Goal: Task Accomplishment & Management: Manage account settings

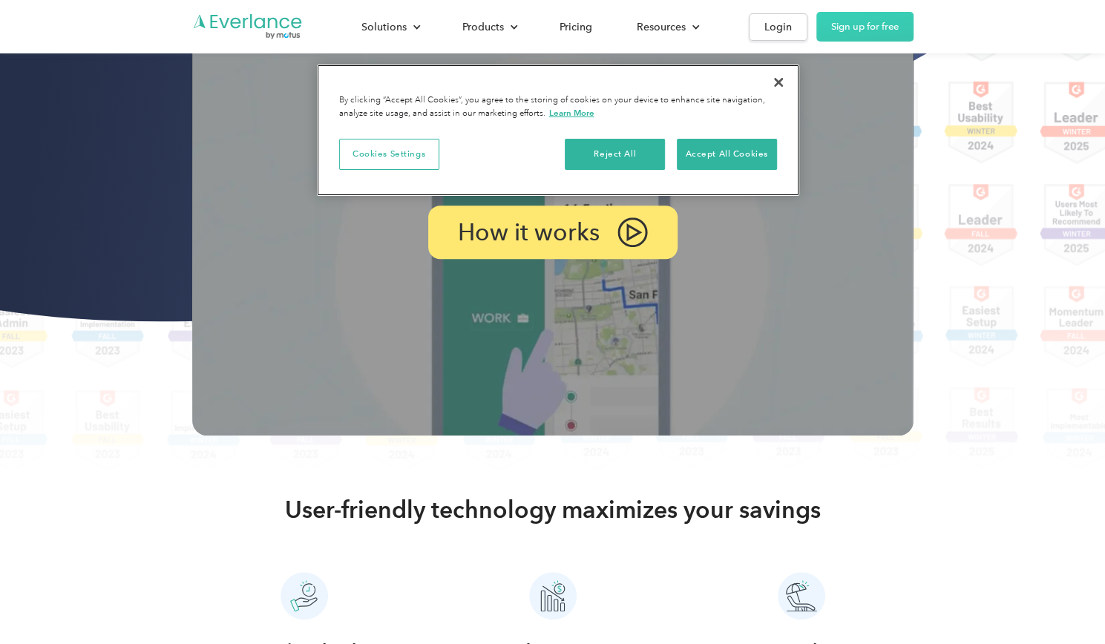
scroll to position [276, 0]
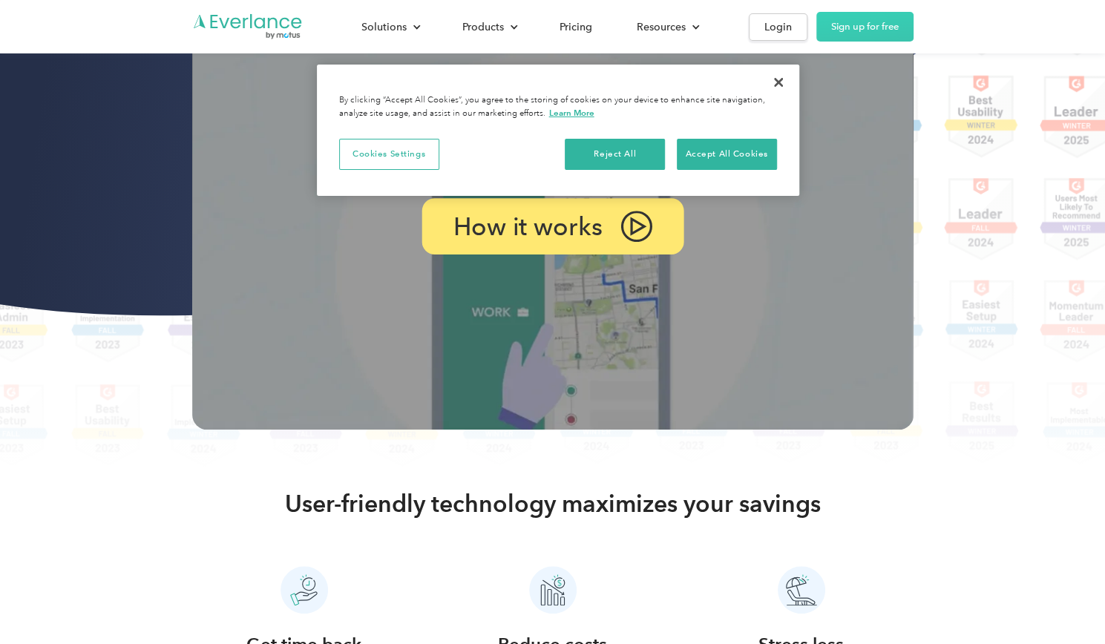
click at [579, 238] on p "How it works" at bounding box center [527, 227] width 149 height 22
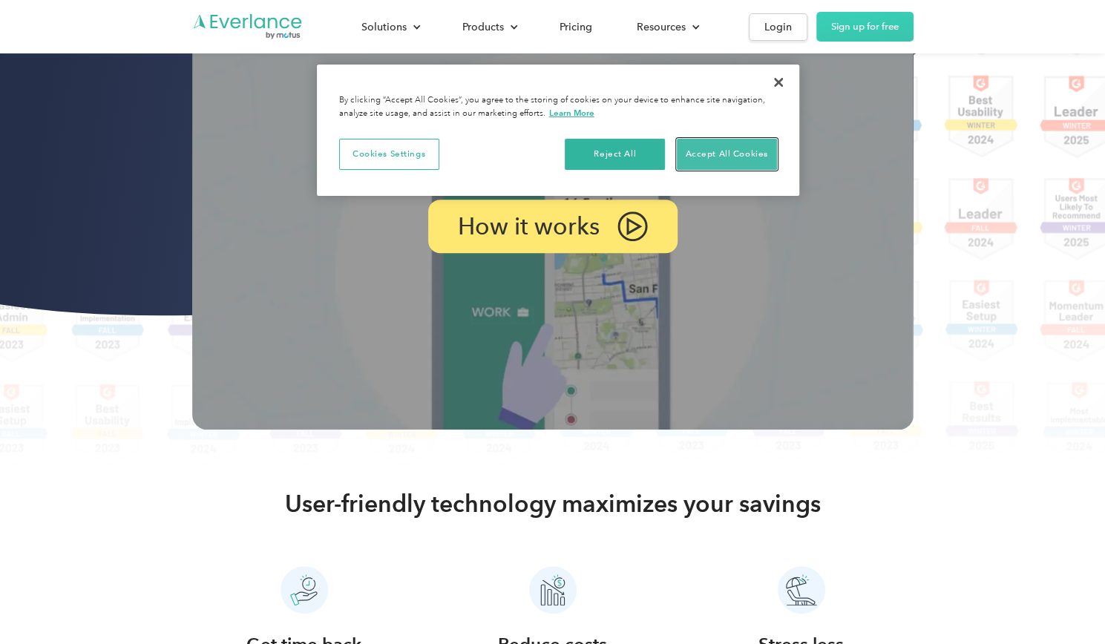
click at [733, 160] on button "Accept All Cookies" at bounding box center [727, 154] width 100 height 31
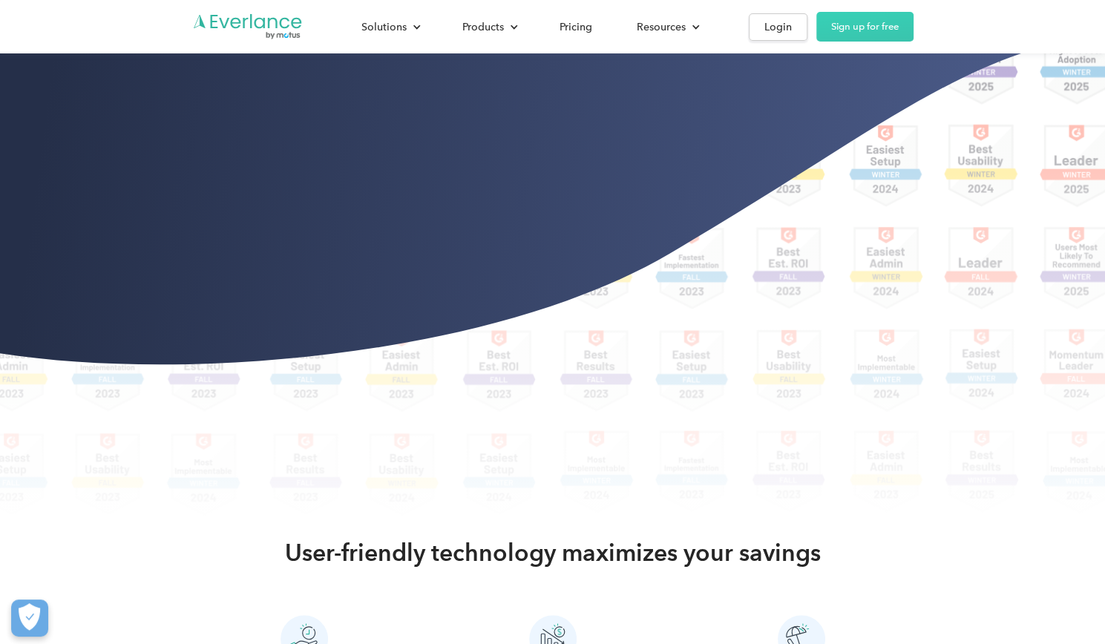
scroll to position [225, 0]
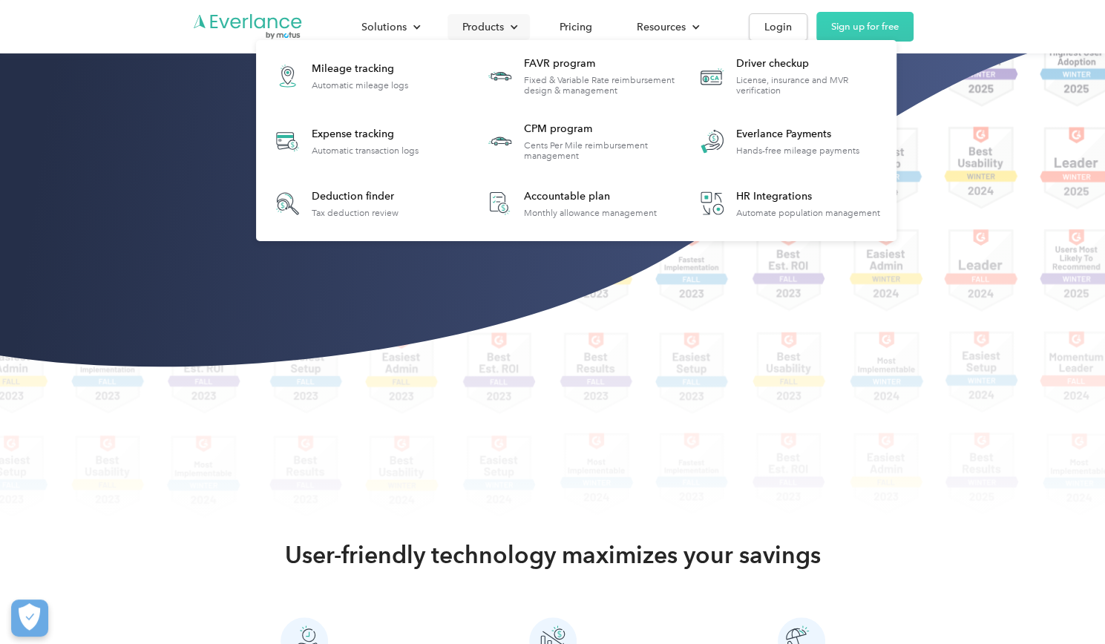
click at [492, 30] on div "Products" at bounding box center [483, 27] width 42 height 19
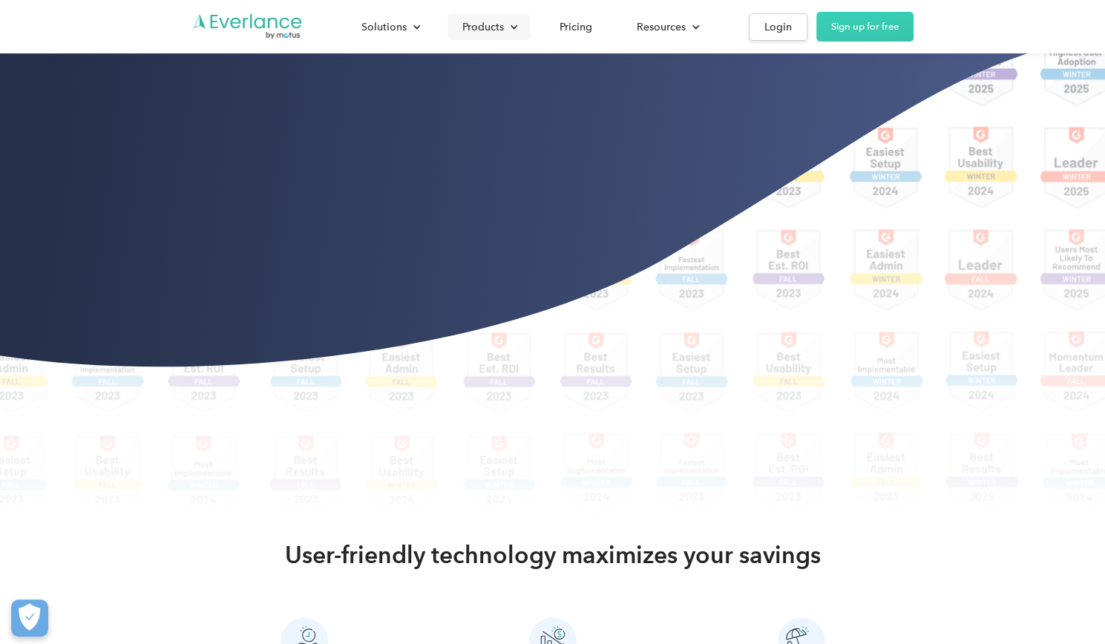
click at [494, 29] on div "Products" at bounding box center [483, 27] width 42 height 19
click at [842, 34] on link "Sign up for free" at bounding box center [865, 27] width 97 height 30
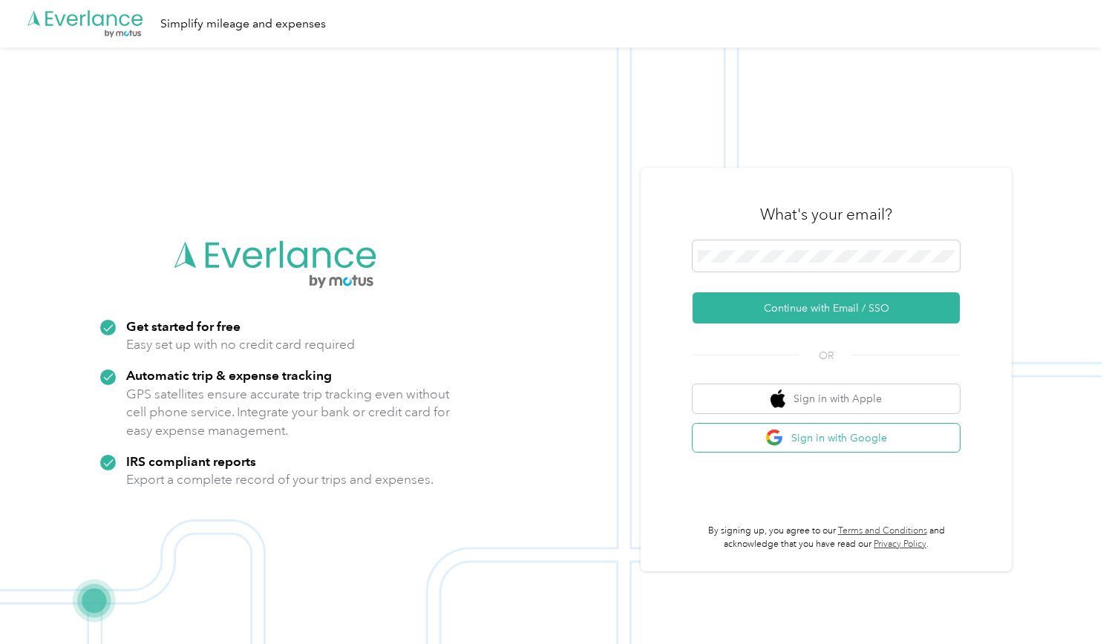
click at [814, 436] on button "Sign in with Google" at bounding box center [826, 438] width 267 height 29
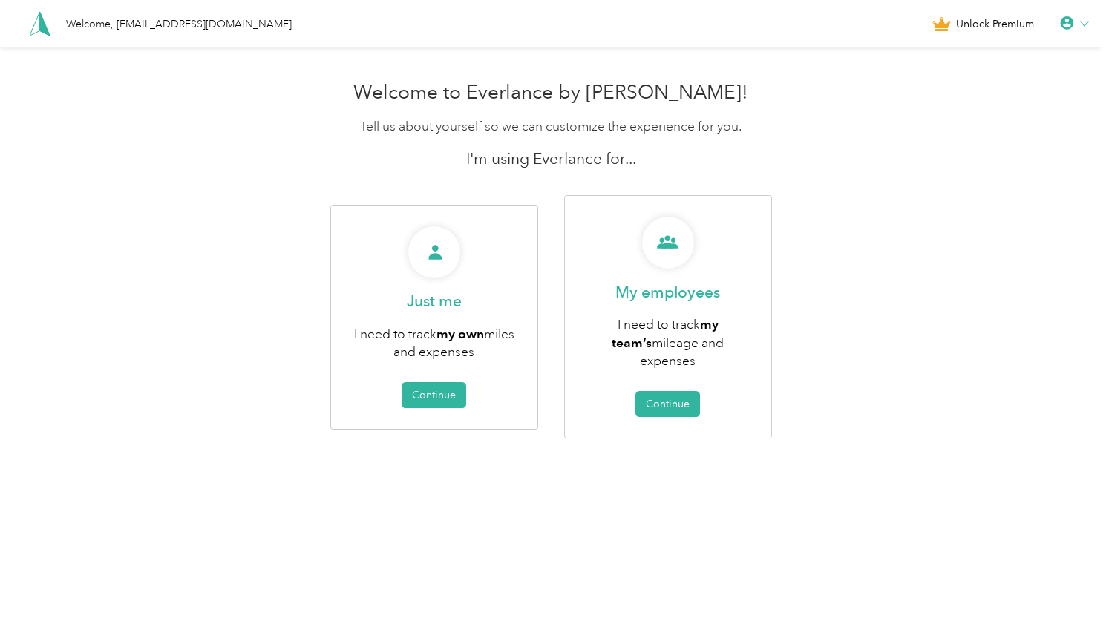
click at [878, 177] on div "Welcome to Everlance by Motus! Tell us about yourself so we can customize the e…" at bounding box center [551, 292] width 1102 height 438
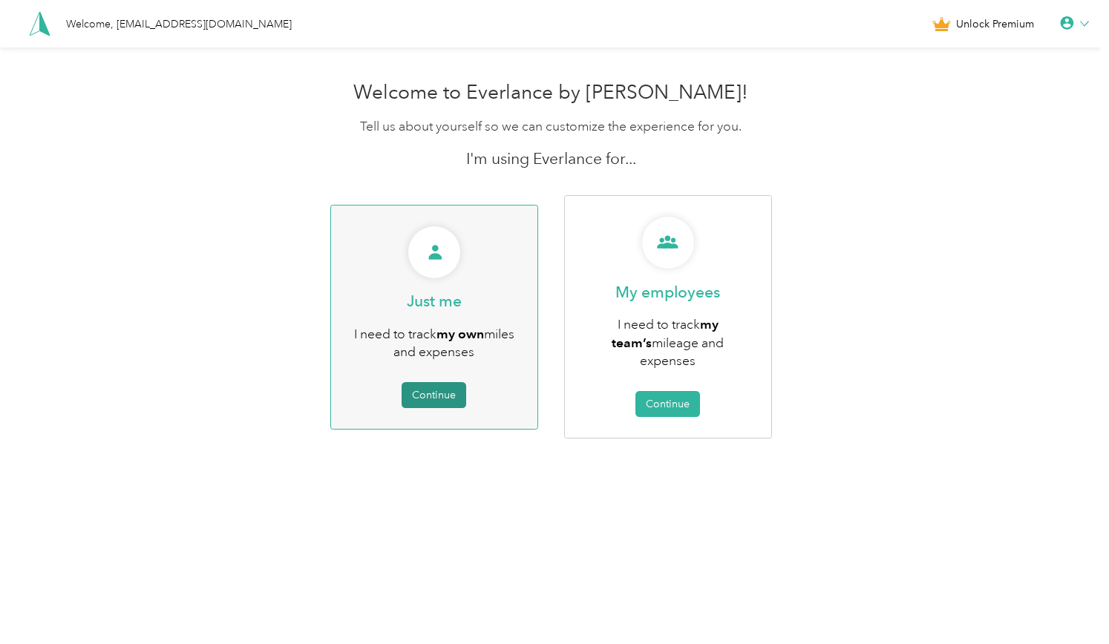
click at [456, 383] on button "Continue" at bounding box center [434, 395] width 65 height 26
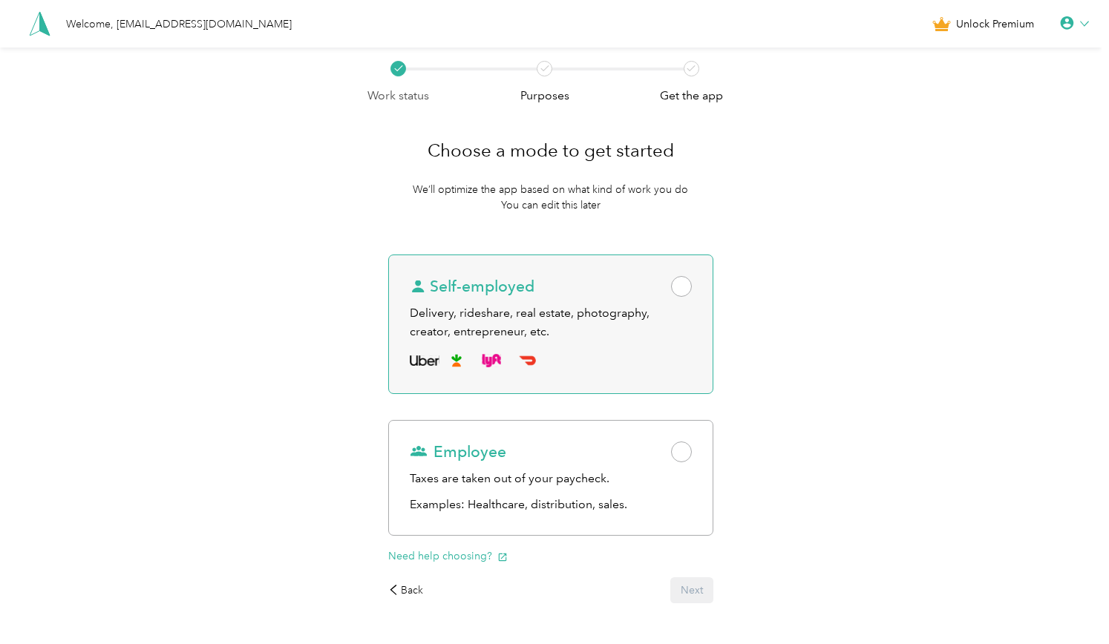
click at [684, 289] on span at bounding box center [681, 286] width 21 height 21
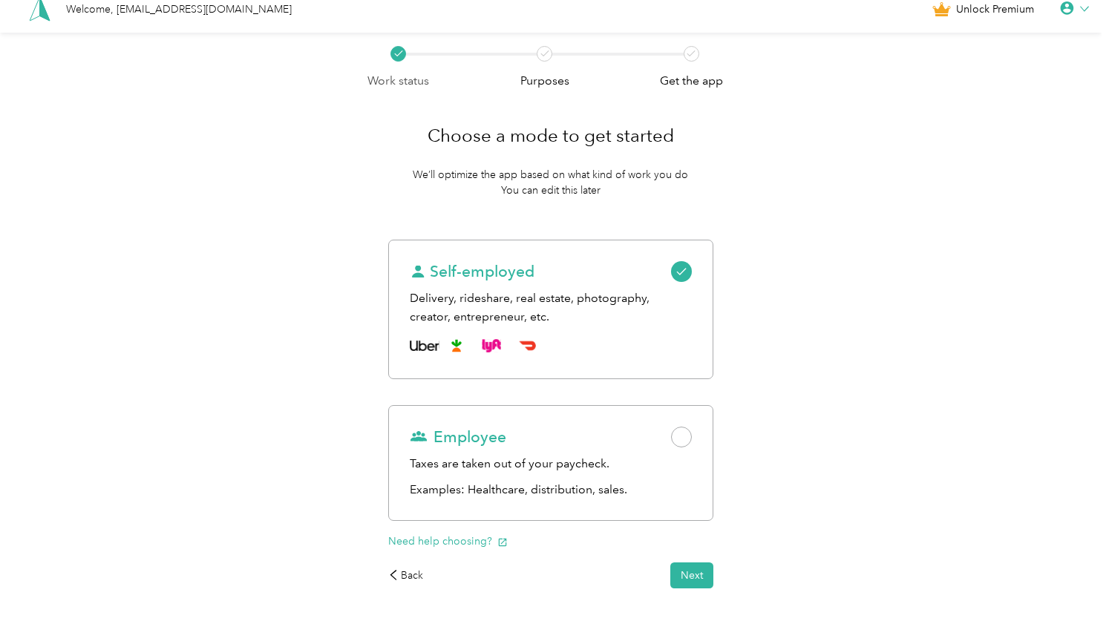
scroll to position [17, 0]
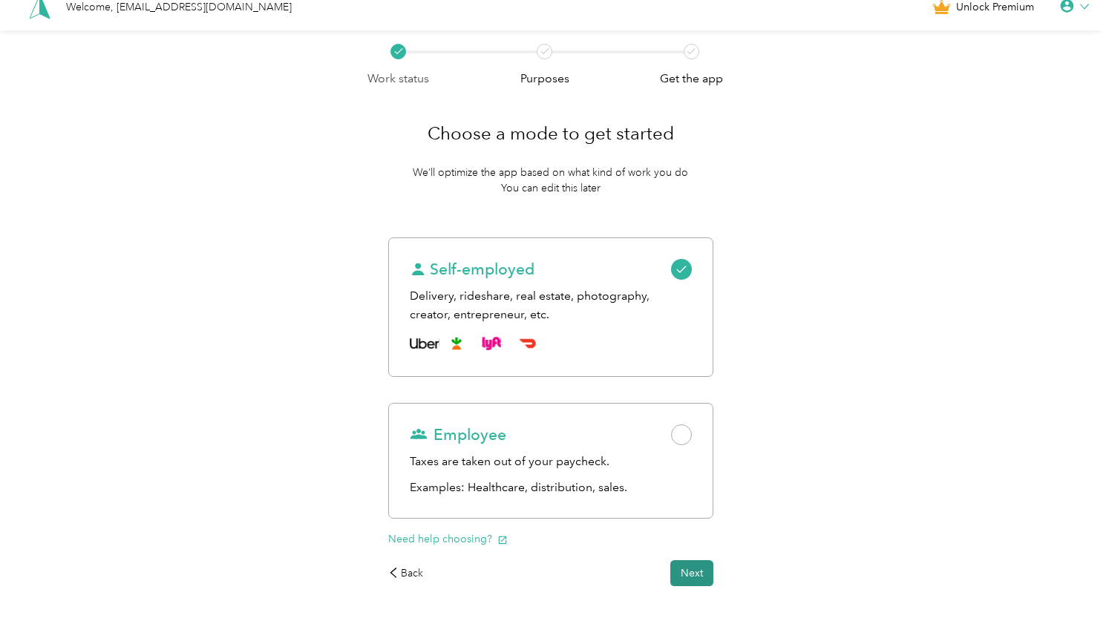
click at [694, 572] on button "Next" at bounding box center [691, 573] width 43 height 26
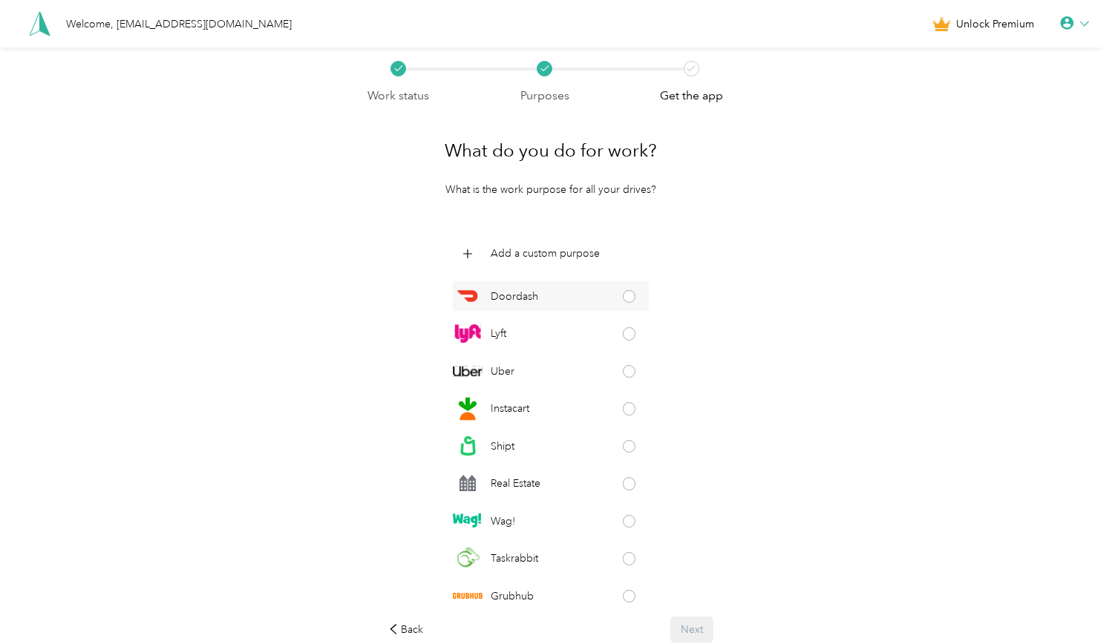
click at [626, 304] on div "Doordash" at bounding box center [550, 296] width 195 height 30
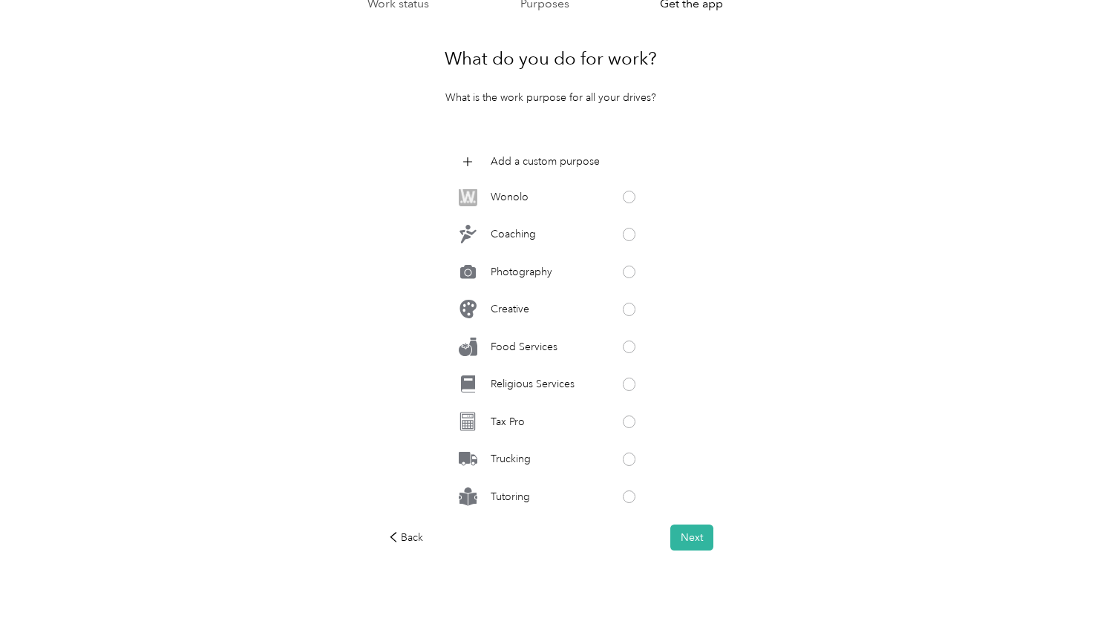
scroll to position [619, 0]
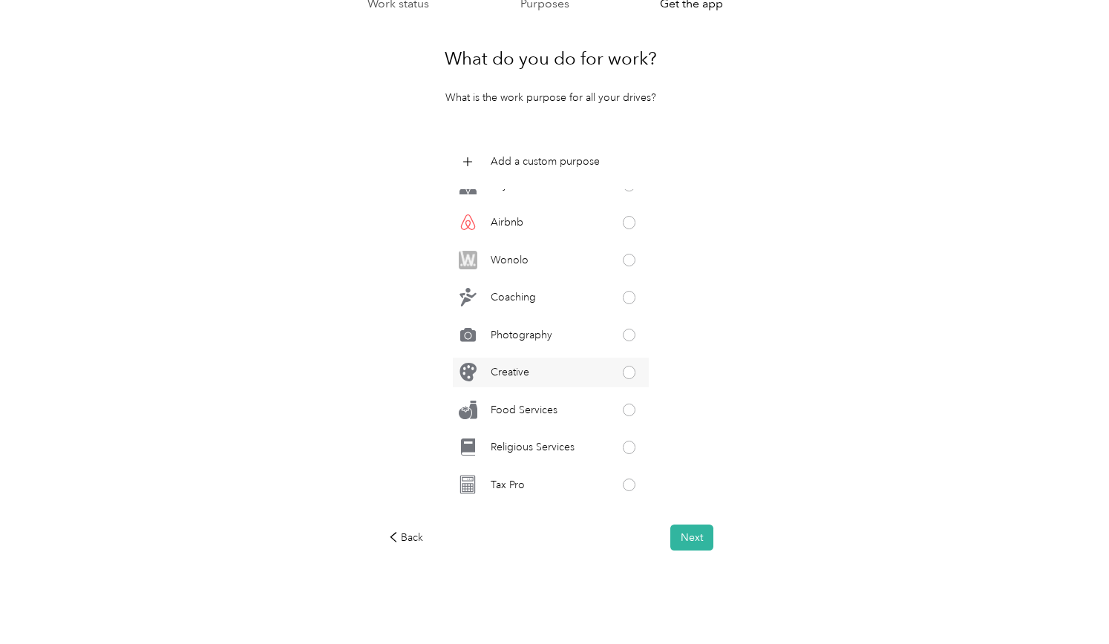
click at [630, 366] on div "Creative" at bounding box center [550, 373] width 195 height 30
click at [524, 160] on p "Add a custom purpose" at bounding box center [545, 162] width 109 height 16
click at [772, 178] on div "Work status Purposes Get the app What do you do for work? What is the work purp…" at bounding box center [551, 302] width 1102 height 685
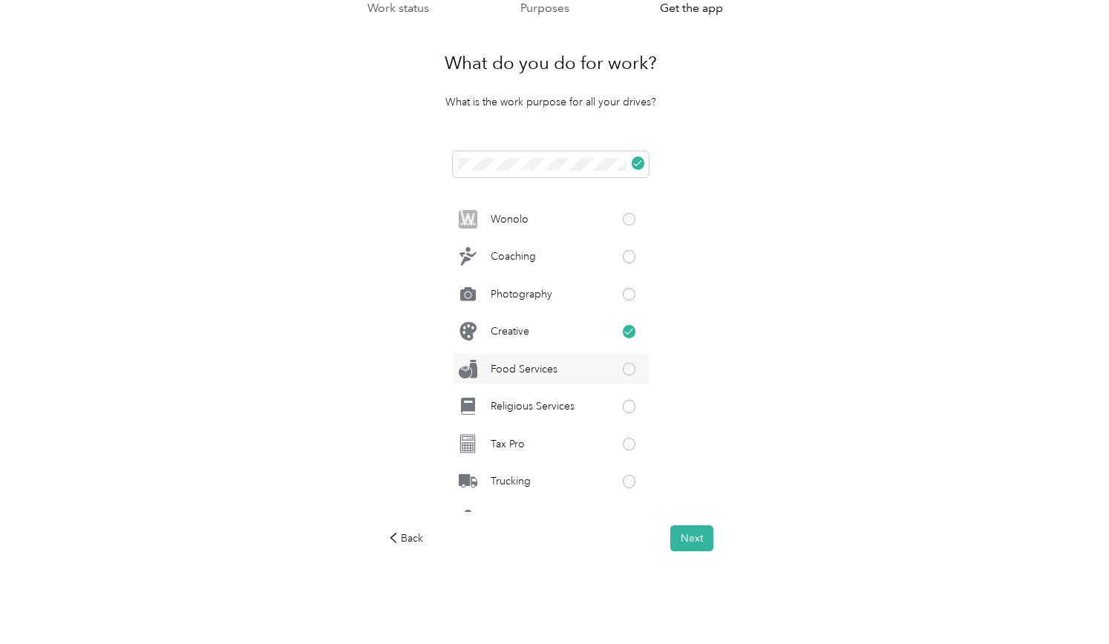
scroll to position [664, 0]
click at [529, 330] on p "Creative" at bounding box center [510, 329] width 39 height 16
click at [529, 330] on p "Creative" at bounding box center [510, 330] width 39 height 16
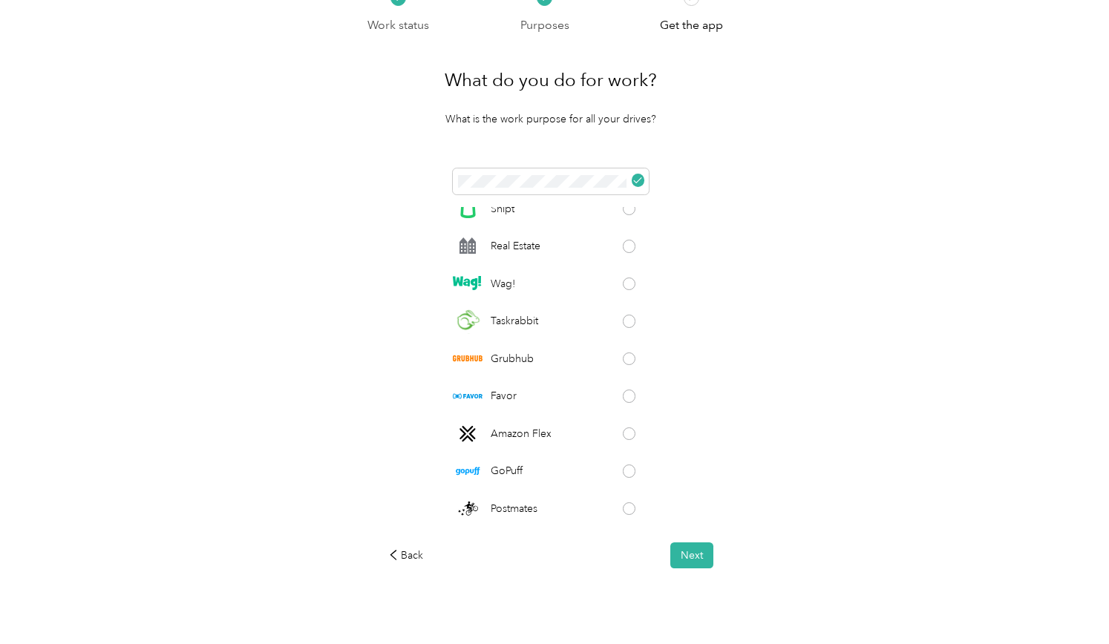
scroll to position [88, 0]
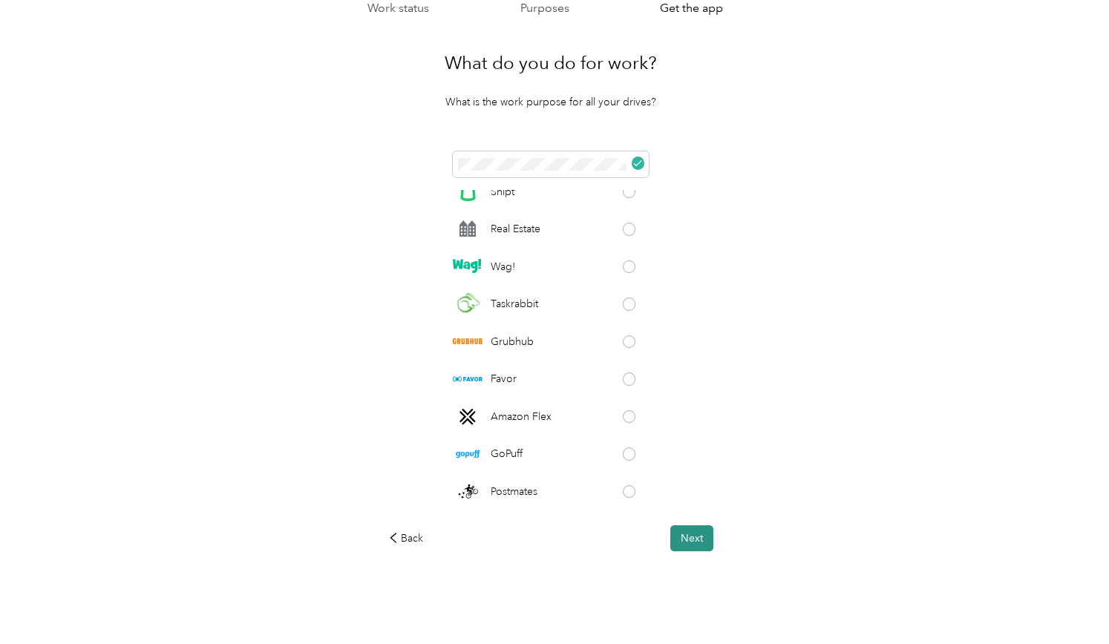
click at [712, 543] on button "Next" at bounding box center [691, 539] width 43 height 26
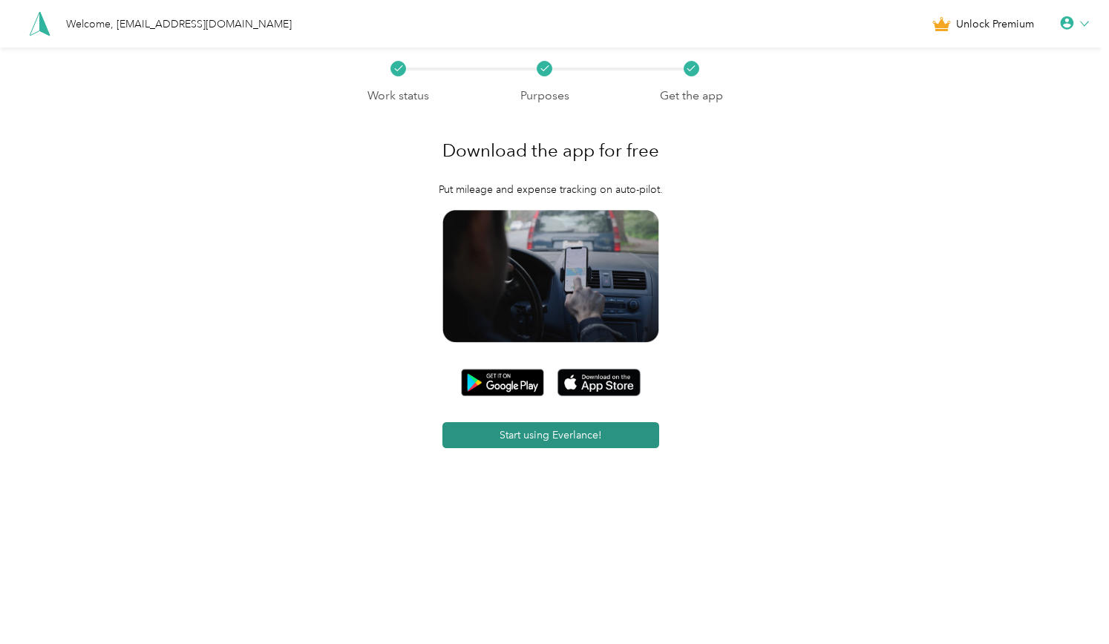
click at [573, 442] on button "Start using Everlance!" at bounding box center [550, 435] width 217 height 26
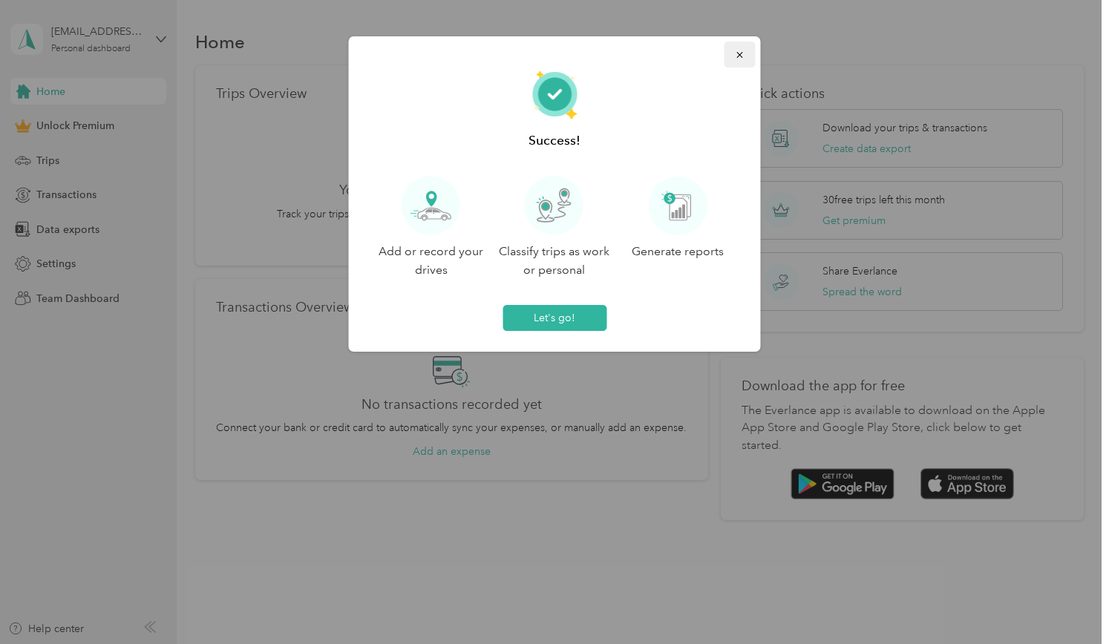
click at [729, 59] on button "button" at bounding box center [739, 55] width 31 height 26
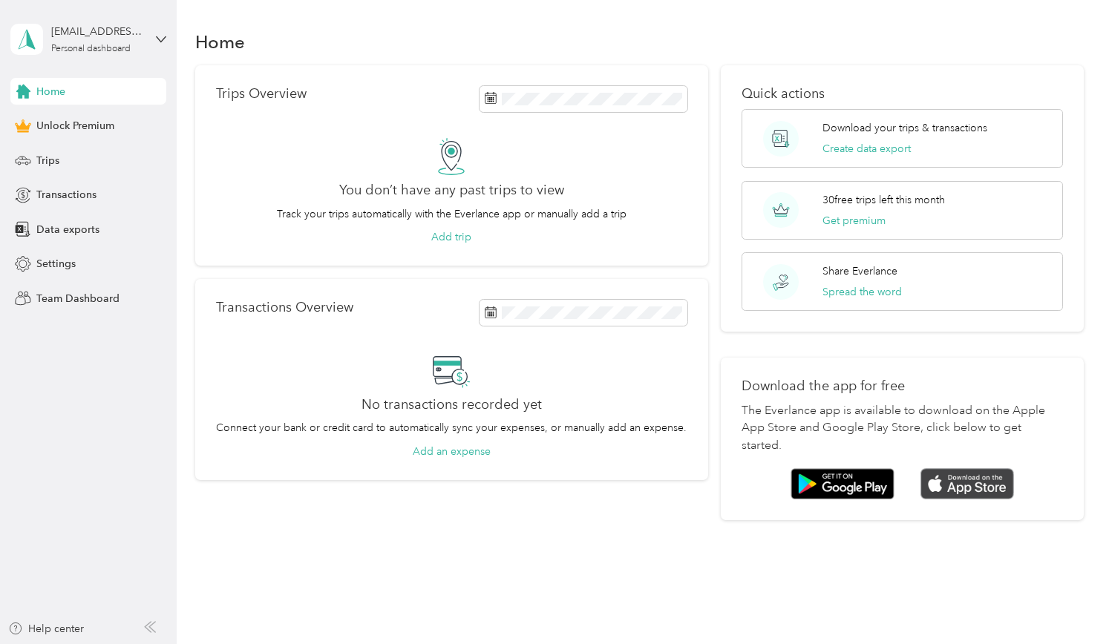
click at [940, 485] on img at bounding box center [967, 484] width 94 height 32
click at [439, 454] on button "Add an expense" at bounding box center [452, 452] width 78 height 16
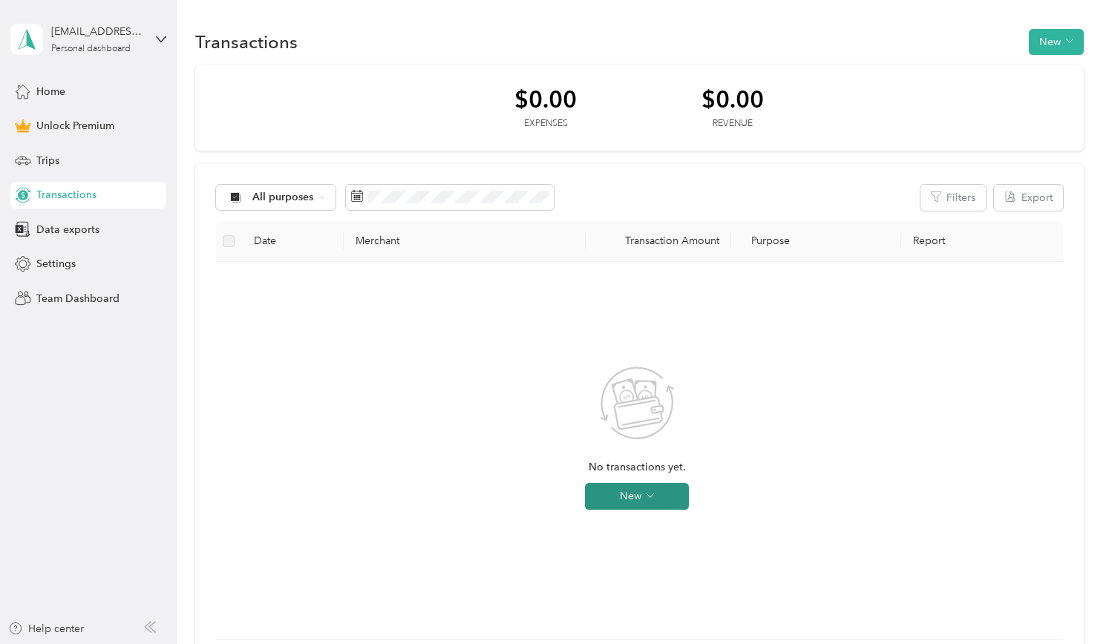
click at [644, 495] on button "New" at bounding box center [637, 496] width 104 height 27
click at [662, 525] on span "Expense" at bounding box center [658, 525] width 40 height 16
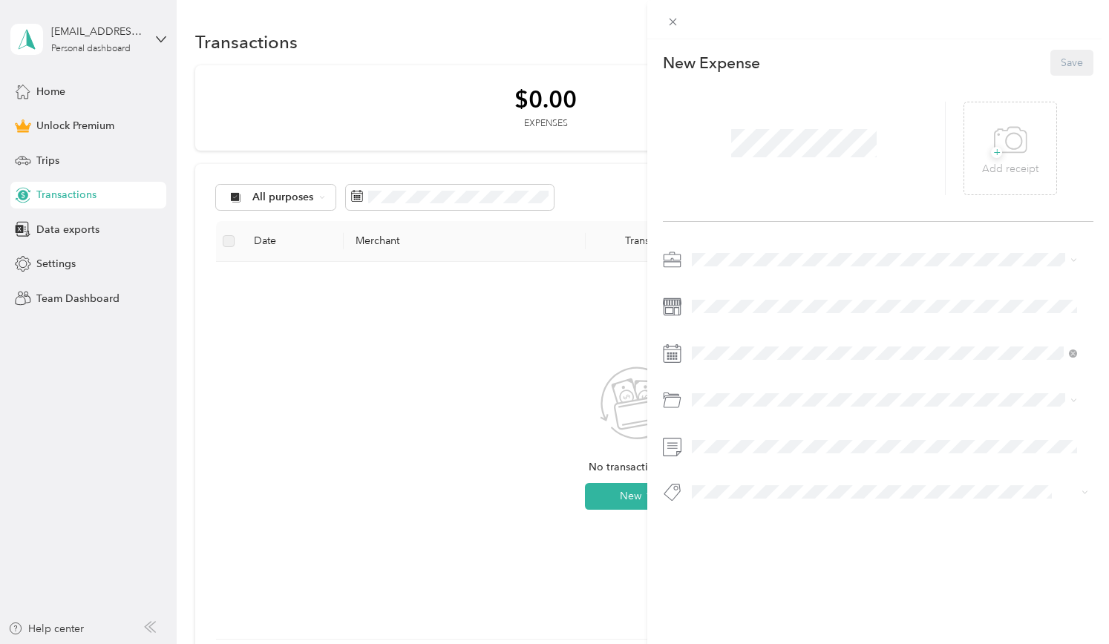
click at [742, 281] on div "Work" at bounding box center [884, 282] width 375 height 16
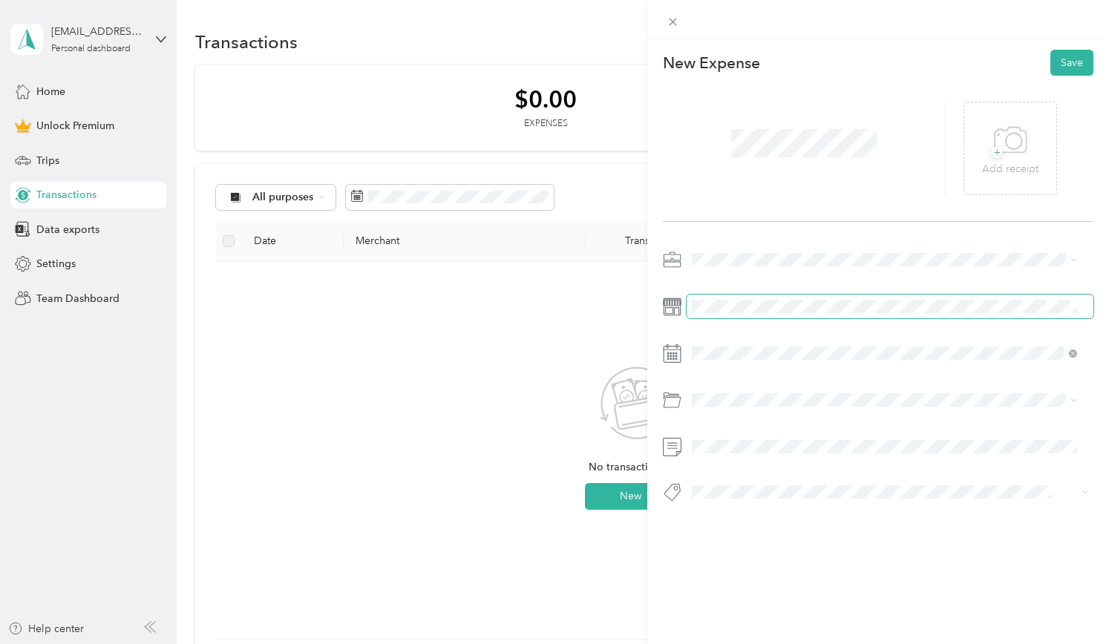
click at [737, 317] on span at bounding box center [891, 307] width 408 height 24
click at [759, 173] on div at bounding box center [804, 149] width 283 height 94
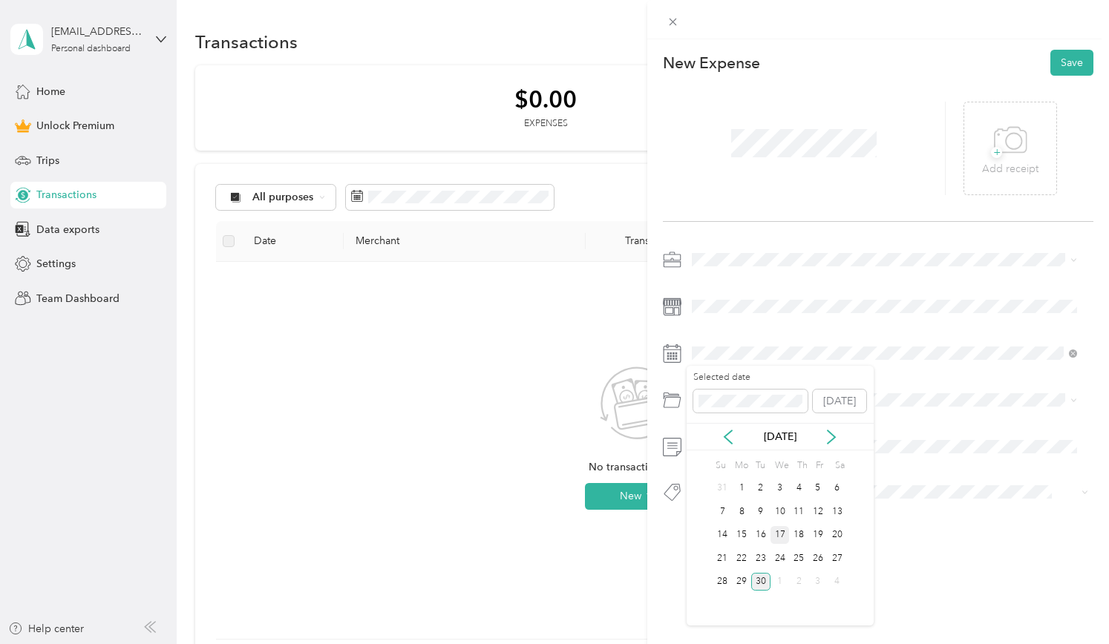
click at [778, 534] on div "17" at bounding box center [779, 535] width 19 height 19
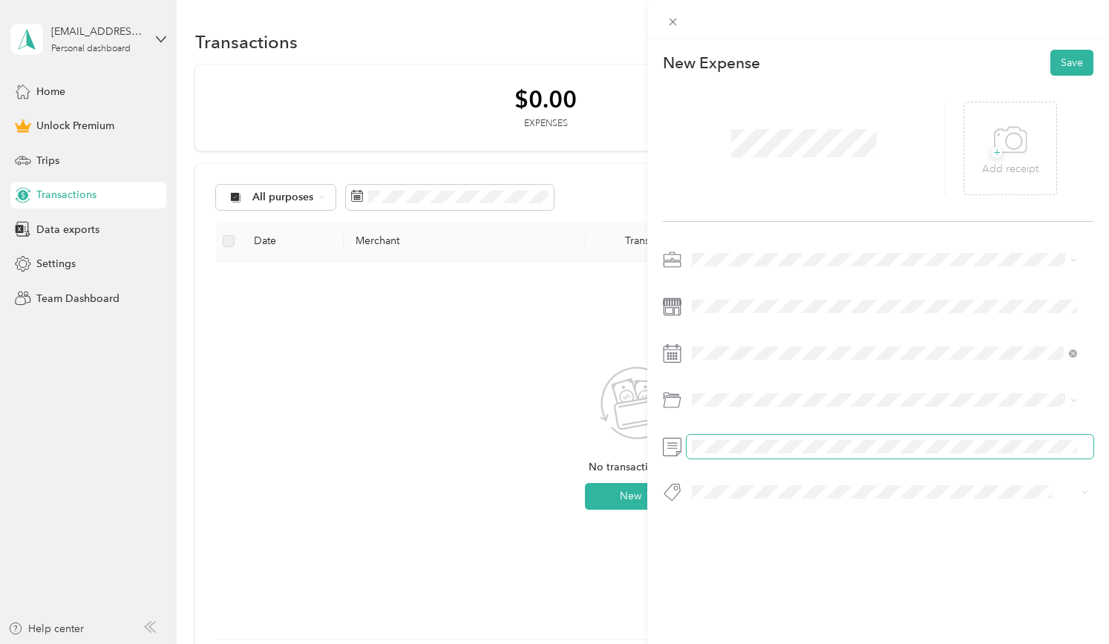
scroll to position [0, 10]
click at [1102, 454] on html "yazdotcom@gmail.com Personal dashboard Home Unlock Premium Trips Transactions D…" at bounding box center [551, 322] width 1102 height 644
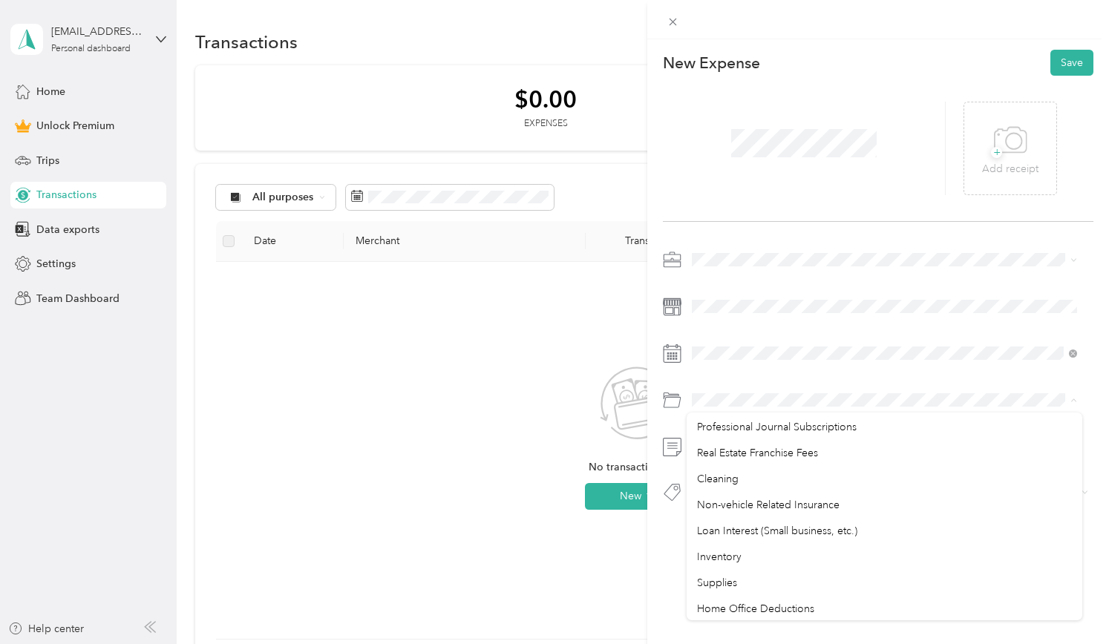
scroll to position [787, 0]
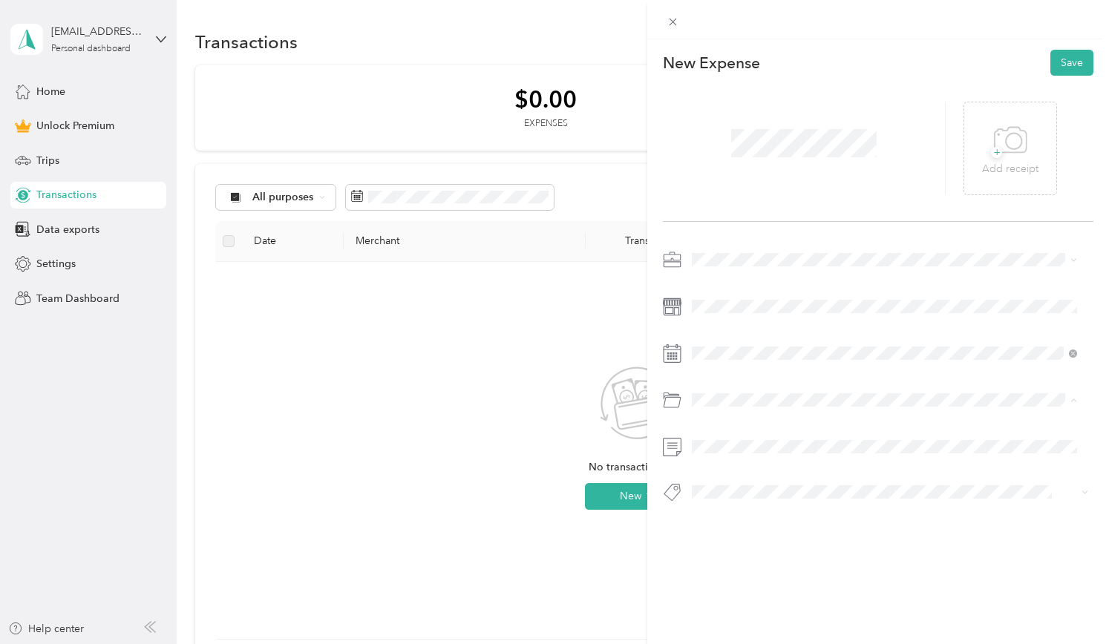
click at [806, 508] on ol "Default categories Gasoline Car Maintenance and Repairs Car Lease Payments Park…" at bounding box center [885, 517] width 396 height 208
click at [707, 500] on span "Home Office Deductions" at bounding box center [755, 503] width 117 height 13
click at [676, 494] on icon at bounding box center [672, 492] width 19 height 19
click at [1018, 151] on icon at bounding box center [1011, 139] width 32 height 25
click at [1050, 68] on button "Save" at bounding box center [1071, 63] width 43 height 26
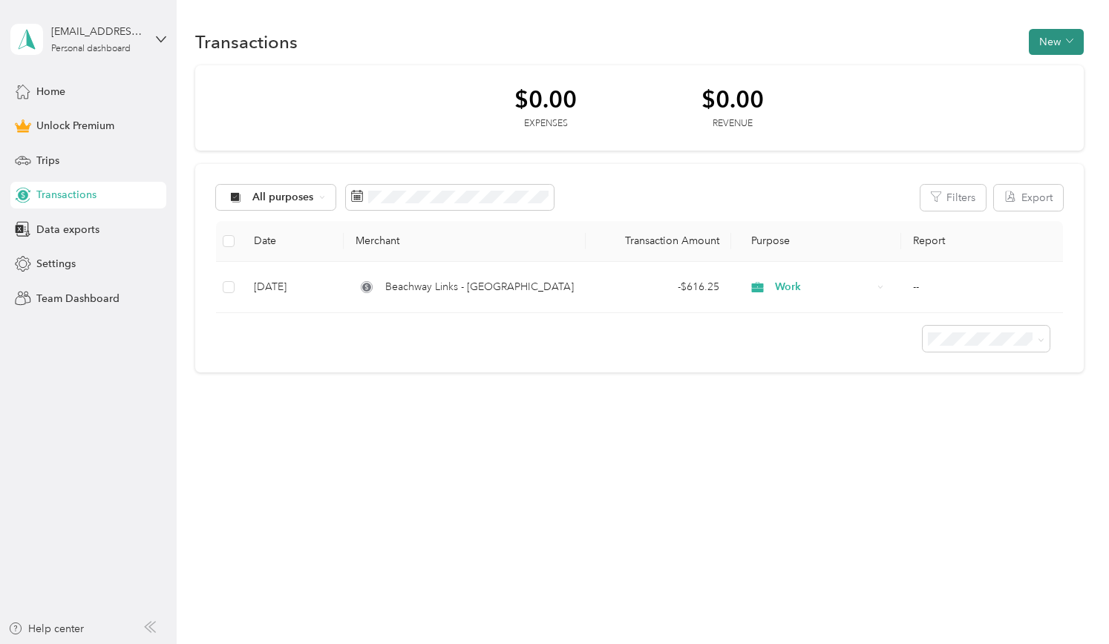
click at [1060, 41] on button "New" at bounding box center [1056, 42] width 55 height 26
click at [1047, 96] on span "Revenue" at bounding box center [1060, 96] width 41 height 16
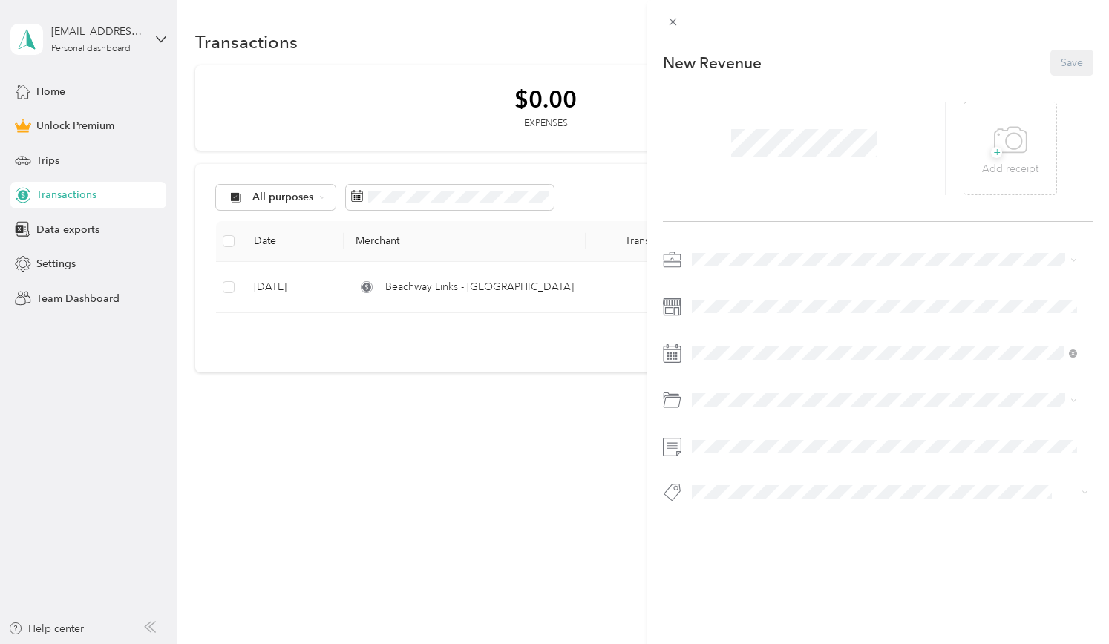
click at [370, 522] on div "This revenue cannot be edited because it is either under review, approved, or p…" at bounding box center [554, 322] width 1109 height 644
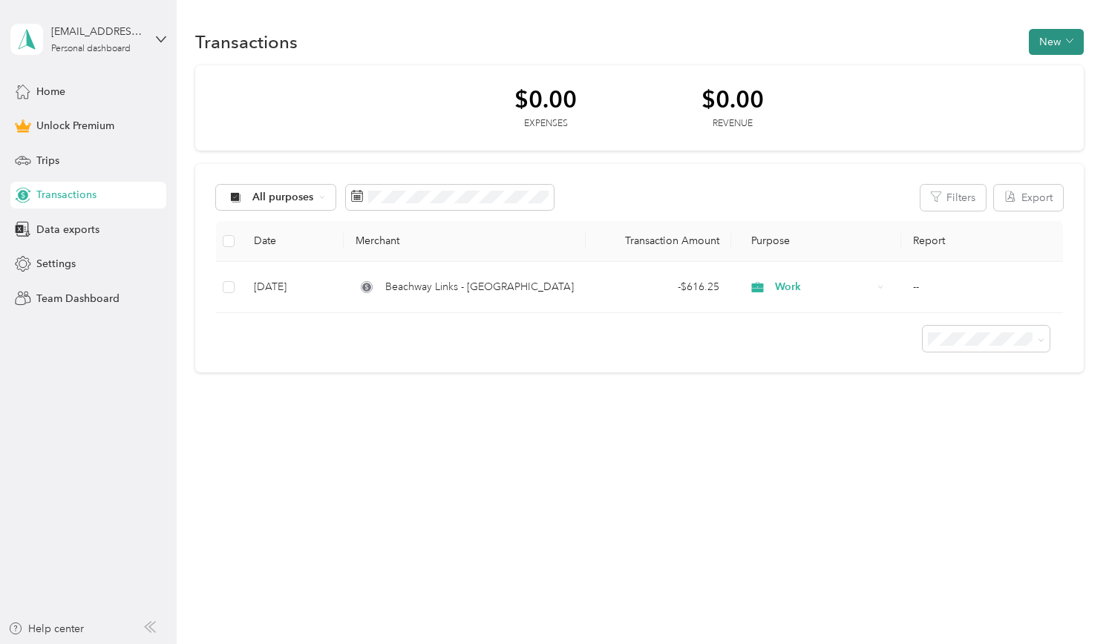
click at [1048, 44] on button "New" at bounding box center [1056, 42] width 55 height 26
click at [1040, 90] on span "Revenue" at bounding box center [1060, 96] width 41 height 16
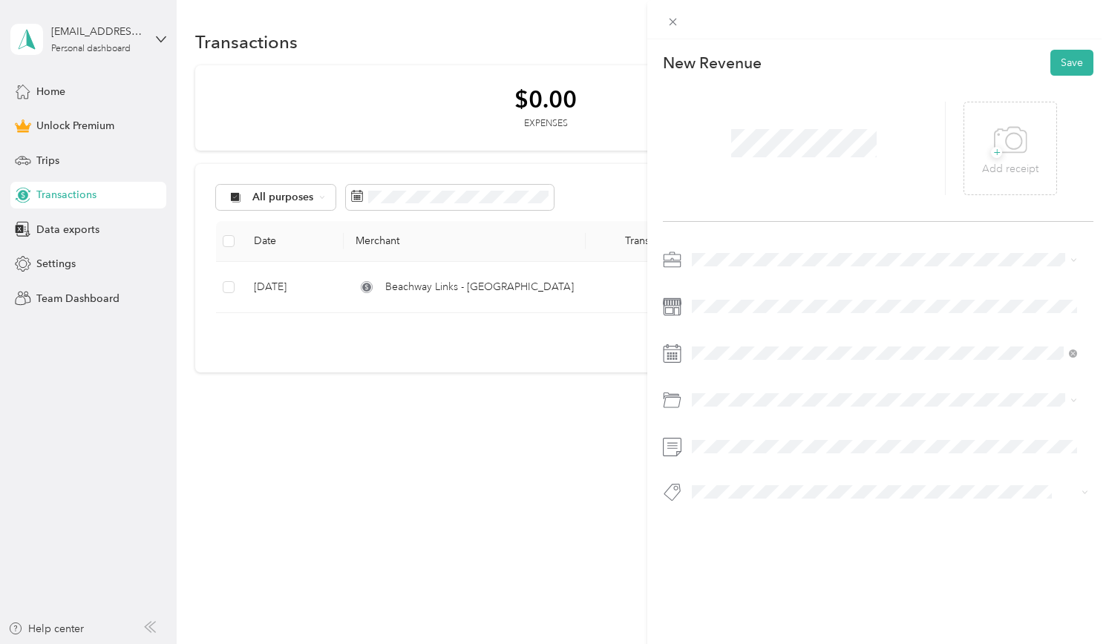
click at [701, 293] on ol "Work Personal Doordash Creative Other Charity Medical Moving Commute" at bounding box center [885, 370] width 396 height 208
click at [762, 583] on div "30" at bounding box center [760, 582] width 19 height 19
click at [735, 410] on span at bounding box center [891, 400] width 408 height 24
click at [785, 373] on div at bounding box center [878, 380] width 431 height 265
click at [972, 161] on div "+ Add receipt" at bounding box center [1010, 149] width 94 height 94
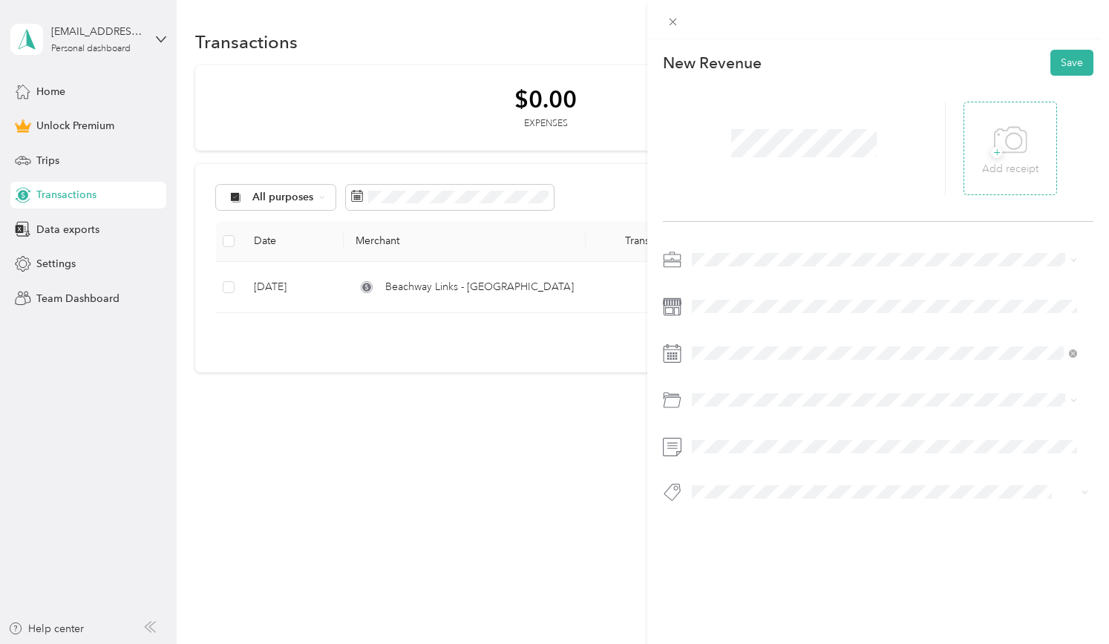
click at [998, 160] on icon at bounding box center [1010, 140] width 33 height 41
click at [203, 77] on div "This revenue cannot be edited because it is either under review, approved, or p…" at bounding box center [554, 322] width 1109 height 644
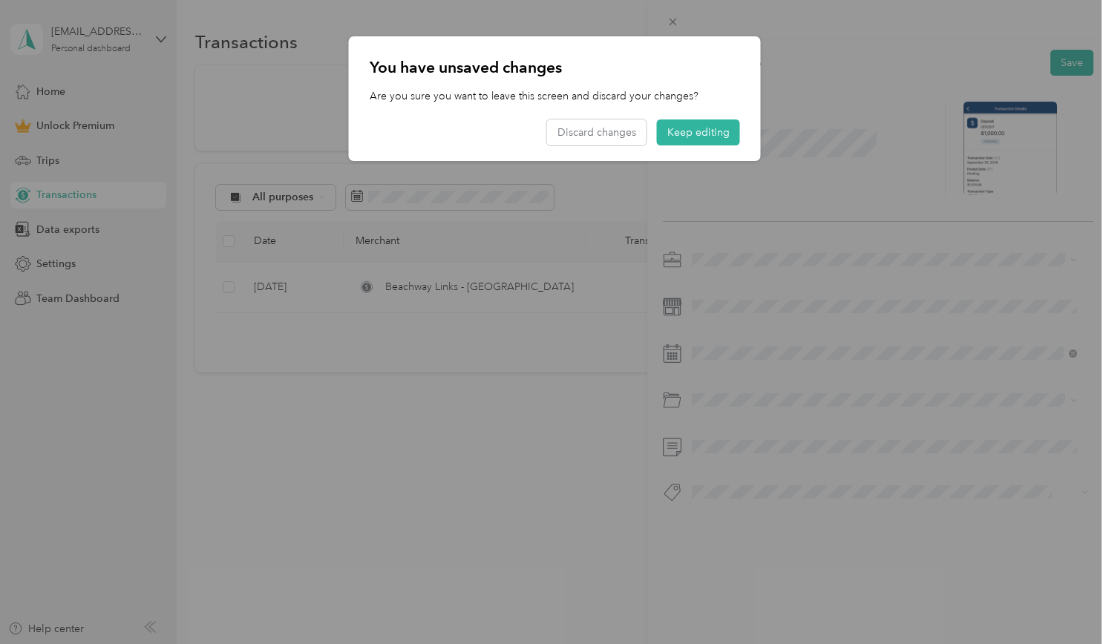
click at [844, 73] on div "You have unsaved changes Are you sure you want to leave this screen and discard…" at bounding box center [760, 100] width 412 height 129
click at [693, 133] on button "Keep editing" at bounding box center [698, 133] width 83 height 26
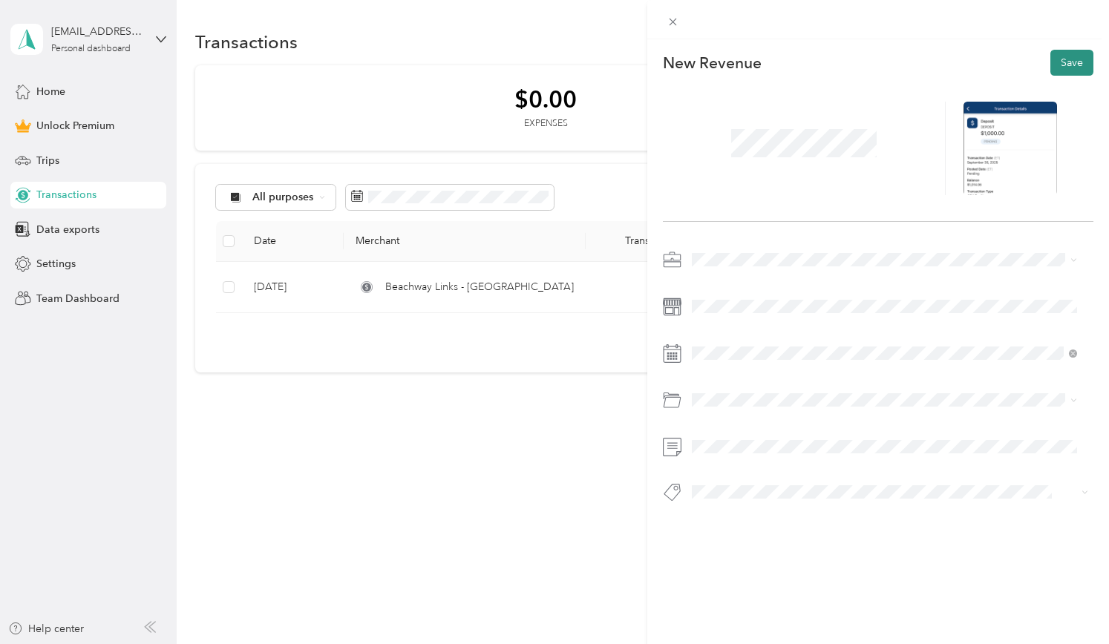
click at [1071, 62] on button "Save" at bounding box center [1071, 63] width 43 height 26
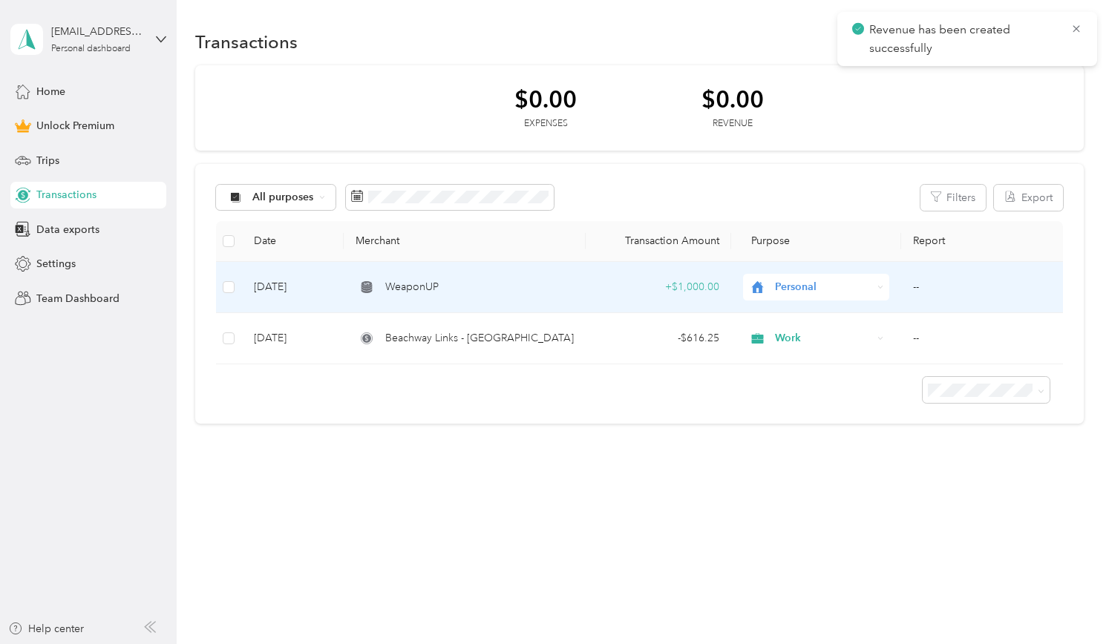
click at [790, 287] on span "Personal" at bounding box center [824, 287] width 98 height 16
click at [797, 320] on li "Work" at bounding box center [821, 314] width 148 height 26
click at [811, 292] on span "Work" at bounding box center [824, 287] width 98 height 16
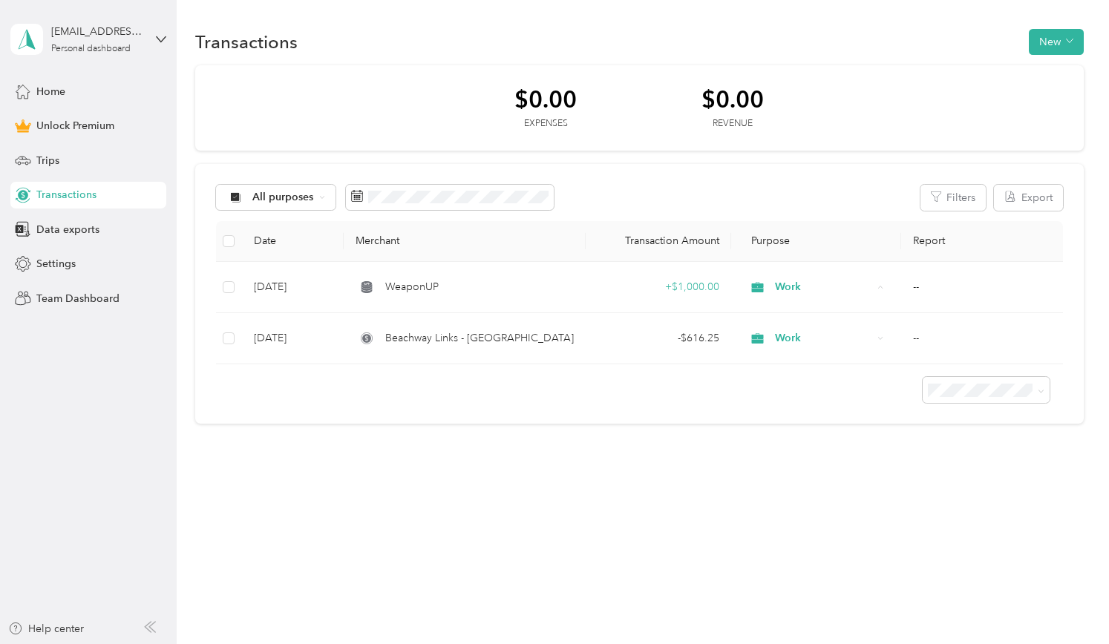
click at [658, 436] on div "Transactions New $0.00 Expenses $0.00 Revenue All purposes Filters Export Date …" at bounding box center [639, 252] width 925 height 505
click at [769, 111] on div "$0.00 Expenses $0.00 Revenue" at bounding box center [639, 108] width 889 height 86
click at [753, 104] on div "$0.00" at bounding box center [732, 99] width 62 height 26
